Goal: Task Accomplishment & Management: Manage account settings

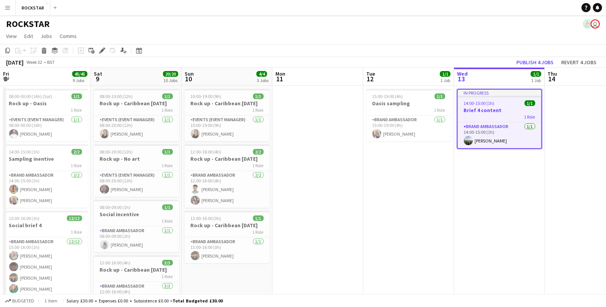
scroll to position [0, 210]
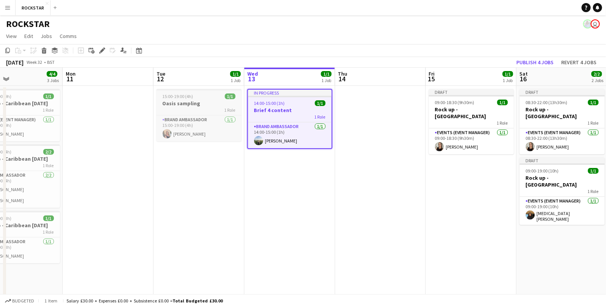
click at [185, 103] on h3 "Oasis sampling" at bounding box center [198, 103] width 85 height 7
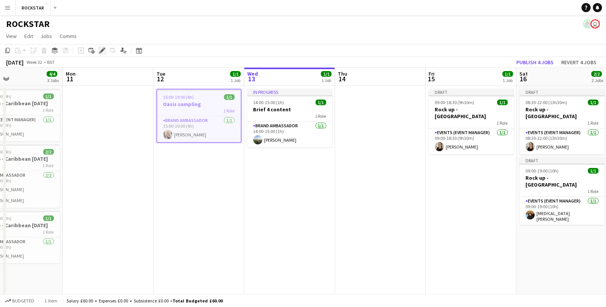
click at [106, 50] on div "Edit" at bounding box center [102, 50] width 9 height 9
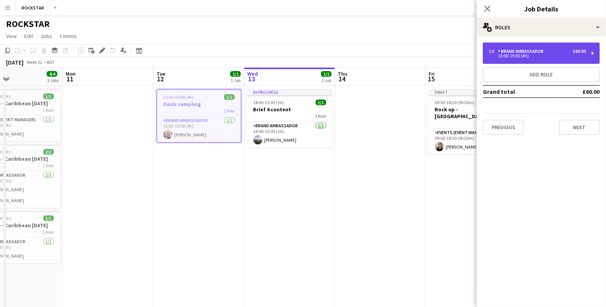
click at [515, 59] on div "1 x Brand Ambassador £60.00 15:00-19:00 (4h)" at bounding box center [541, 53] width 117 height 21
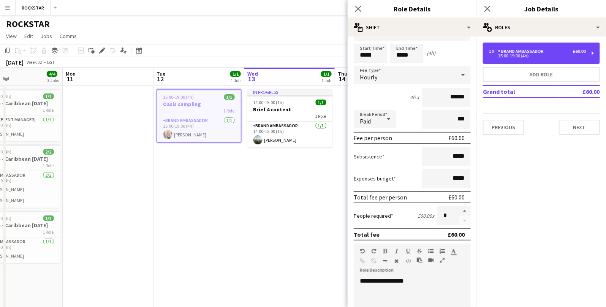
scroll to position [27, 0]
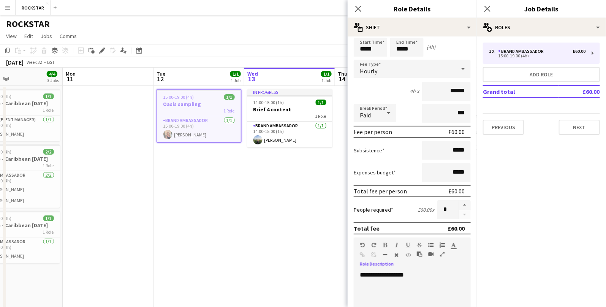
click at [464, 205] on button "button" at bounding box center [464, 205] width 12 height 10
type input "*"
click at [569, 125] on button "Next" at bounding box center [578, 127] width 41 height 15
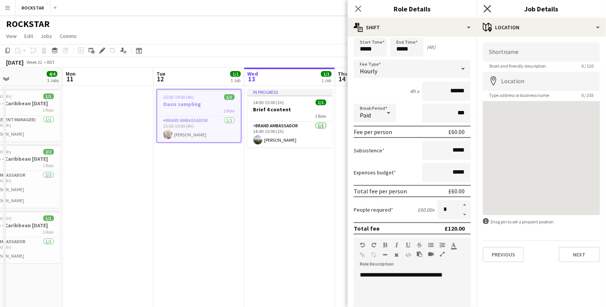
click at [488, 11] on icon "Close pop-in" at bounding box center [486, 8] width 7 height 7
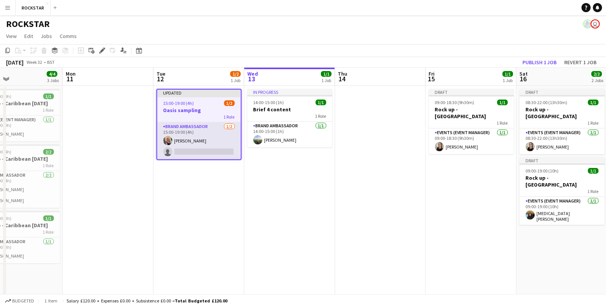
click at [222, 149] on app-card-role "Brand Ambassador [DATE] 15:00-19:00 (4h) [PERSON_NAME] single-neutral-actions" at bounding box center [199, 140] width 84 height 37
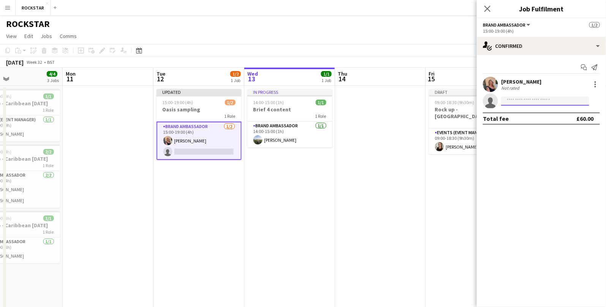
click at [524, 98] on input at bounding box center [545, 100] width 88 height 9
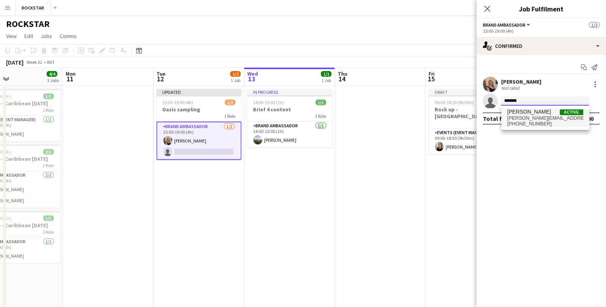
type input "*******"
click at [536, 115] on span "[PERSON_NAME][EMAIL_ADDRESS][PERSON_NAME][DOMAIN_NAME]" at bounding box center [545, 118] width 76 height 6
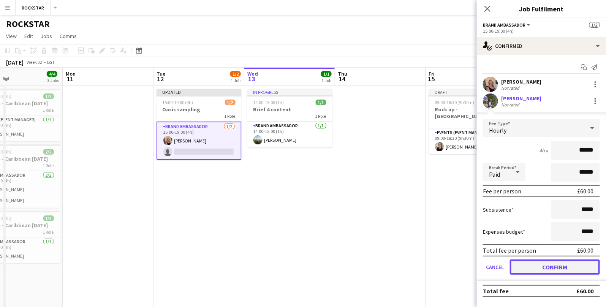
click at [543, 263] on button "Confirm" at bounding box center [554, 266] width 90 height 15
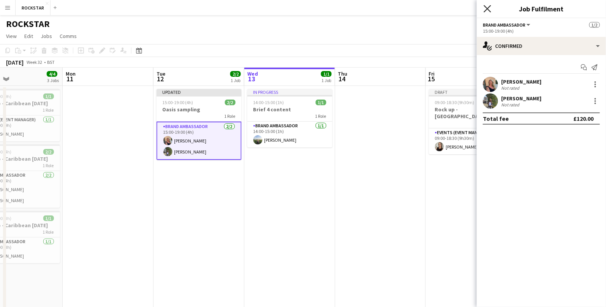
click at [486, 8] on icon at bounding box center [486, 8] width 7 height 7
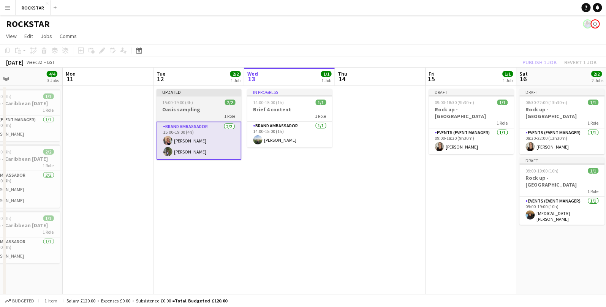
click at [190, 101] on span "15:00-19:00 (4h)" at bounding box center [177, 102] width 31 height 6
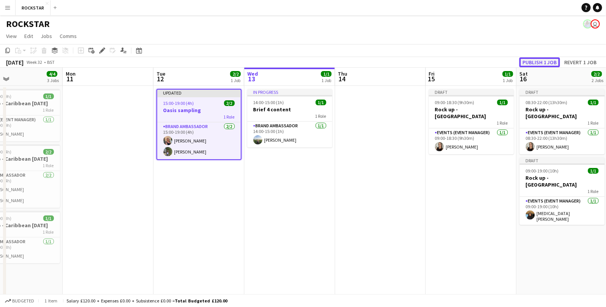
click at [541, 65] on button "Publish 1 job" at bounding box center [539, 62] width 41 height 10
